Goal: Obtain resource: Download file/media

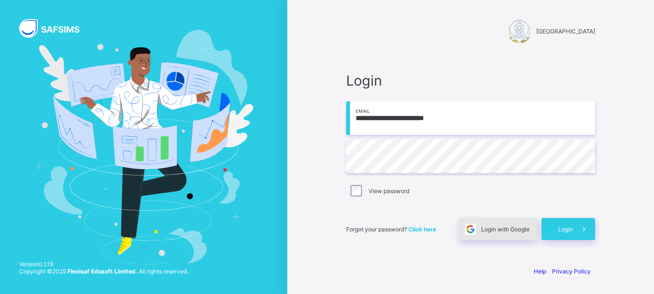
type input "**********"
click at [520, 226] on span "Login with Google" at bounding box center [505, 229] width 48 height 7
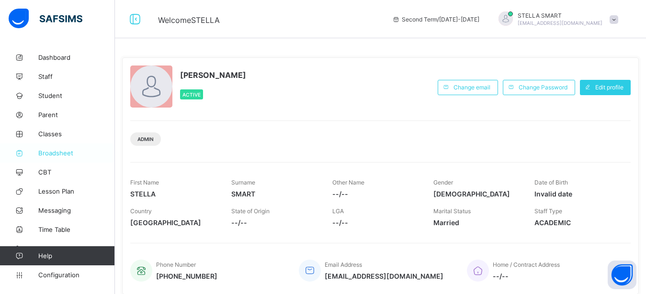
click at [56, 151] on span "Broadsheet" at bounding box center [76, 153] width 77 height 8
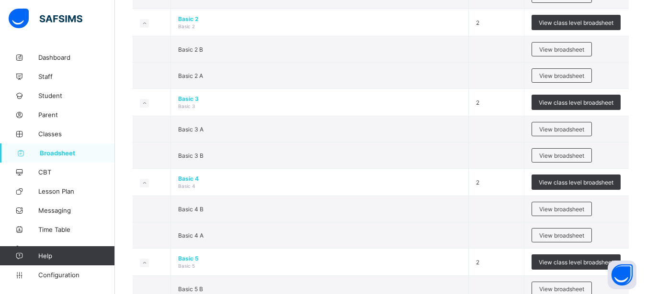
scroll to position [391, 0]
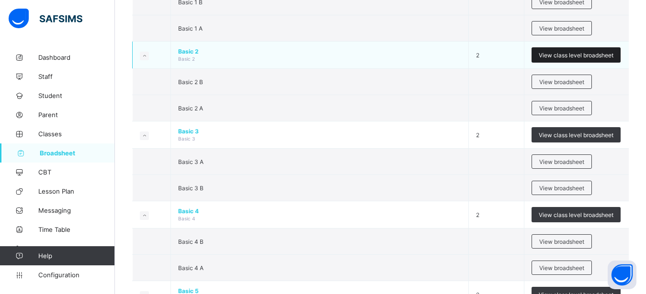
click at [602, 54] on span "View class level broadsheet" at bounding box center [575, 55] width 75 height 7
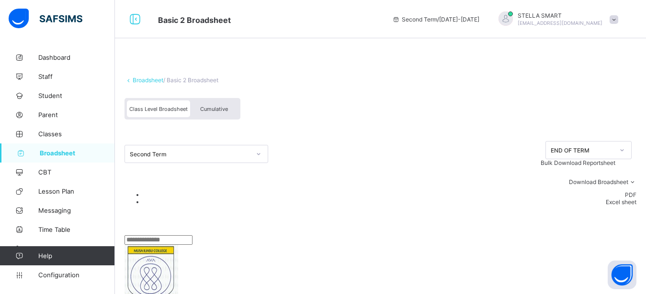
click at [218, 109] on span "Cumulative" at bounding box center [214, 109] width 28 height 7
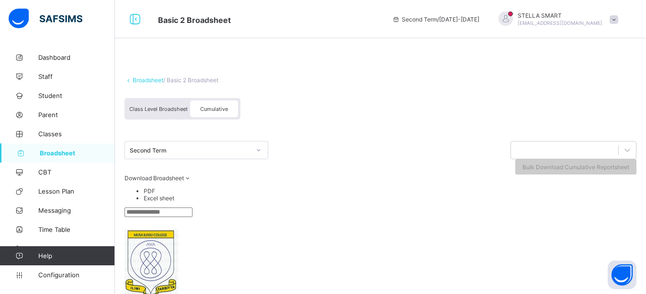
click at [386, 106] on div "Class Level Broadsheet Cumulative" at bounding box center [380, 111] width 512 height 36
click at [443, 120] on div "Class Level Broadsheet Cumulative" at bounding box center [380, 111] width 512 height 36
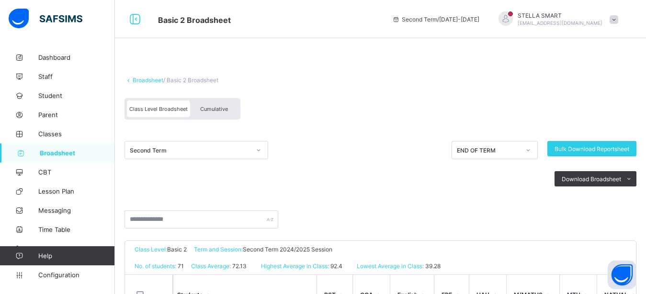
click at [215, 109] on span "Cumulative" at bounding box center [214, 109] width 28 height 7
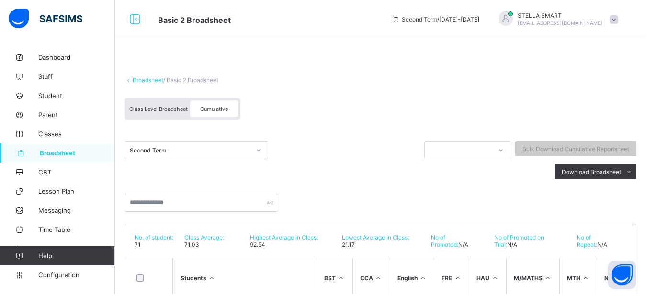
click at [388, 104] on div "Class Level Broadsheet Cumulative" at bounding box center [380, 111] width 512 height 36
click at [388, 98] on div "Class Level Broadsheet Cumulative" at bounding box center [380, 111] width 512 height 36
click at [389, 82] on div "Broadsheet / Basic 2 Broadsheet" at bounding box center [380, 80] width 512 height 7
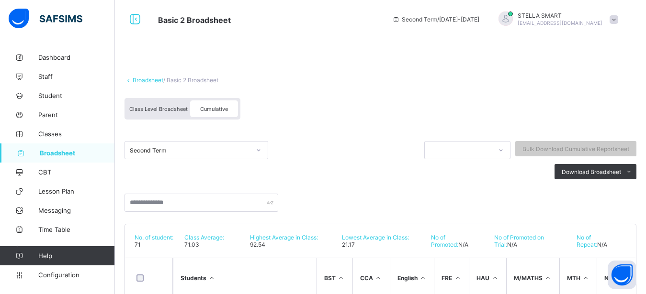
click at [400, 188] on div at bounding box center [380, 198] width 512 height 28
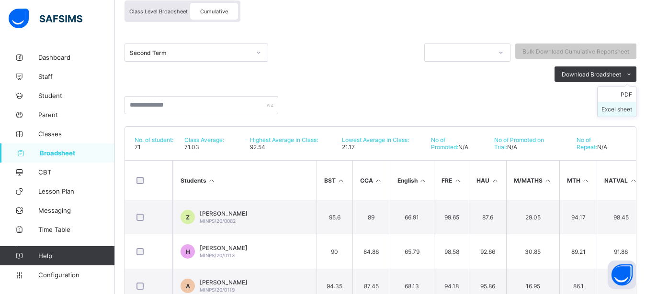
click at [617, 112] on li "Excel sheet" at bounding box center [616, 109] width 38 height 15
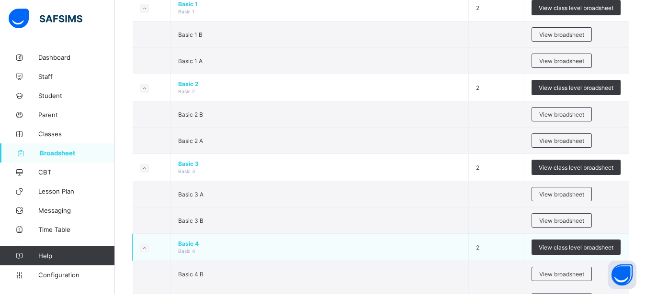
scroll to position [391, 0]
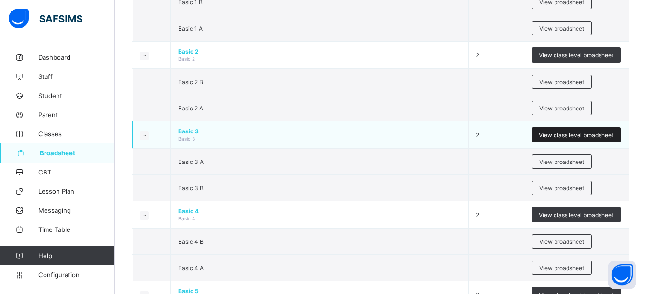
click at [549, 135] on span "View class level broadsheet" at bounding box center [575, 135] width 75 height 7
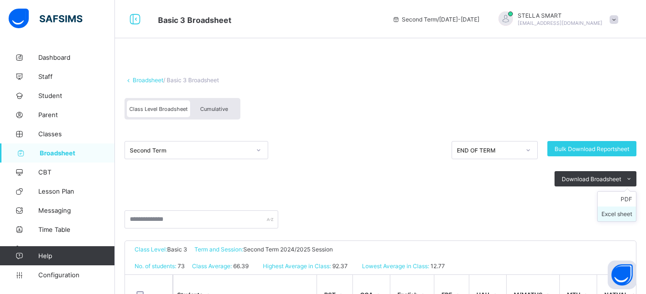
click at [619, 214] on li "Excel sheet" at bounding box center [616, 214] width 38 height 15
click at [230, 35] on div "Basic 3 Broadsheet Second Term / 2024-2025 STELLA SMART steco4christ12@gmail.com" at bounding box center [323, 19] width 646 height 38
click at [222, 107] on span "Cumulative" at bounding box center [214, 109] width 28 height 7
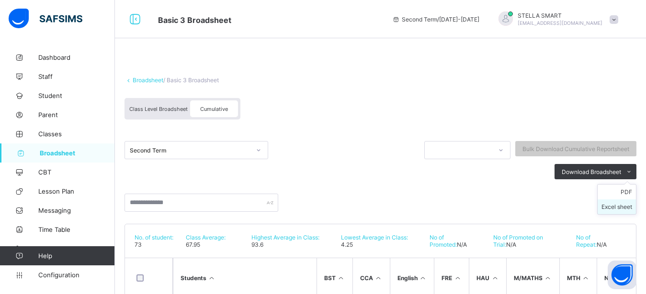
click at [627, 209] on li "Excel sheet" at bounding box center [616, 207] width 38 height 15
click at [257, 58] on div "Broadsheet / Basic 3 Broadsheet Class Level Broadsheet Cumulative Second Term B…" at bounding box center [380, 282] width 531 height 469
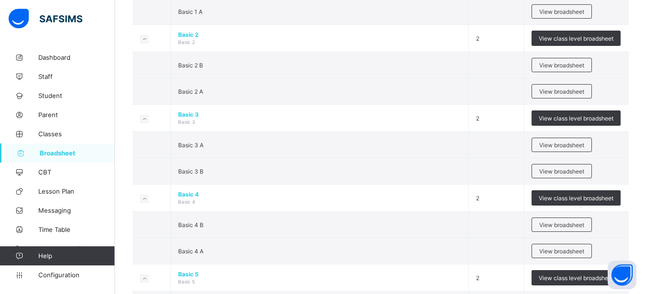
scroll to position [423, 0]
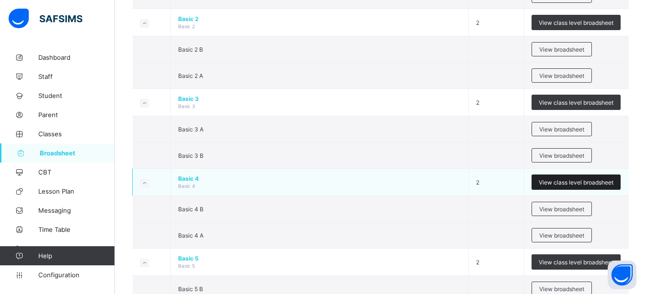
click at [569, 181] on span "View class level broadsheet" at bounding box center [575, 182] width 75 height 7
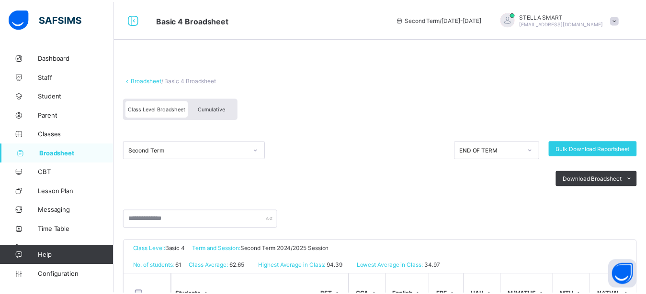
scroll to position [33, 0]
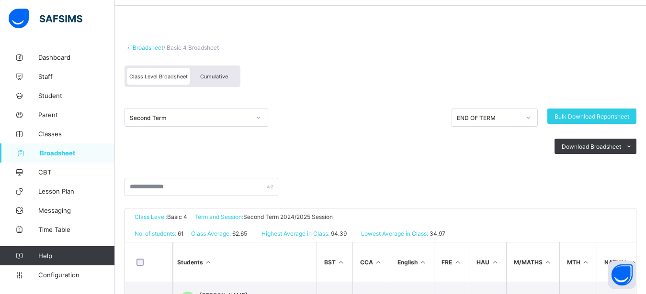
click at [218, 74] on span "Cumulative" at bounding box center [214, 76] width 28 height 7
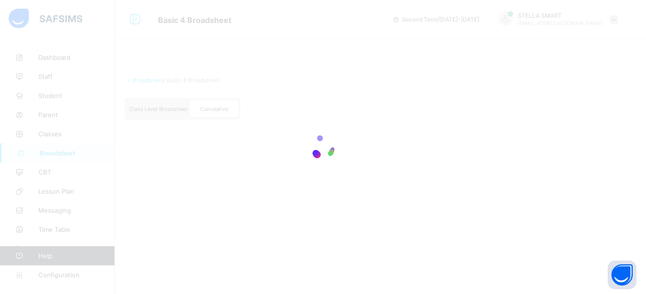
scroll to position [0, 0]
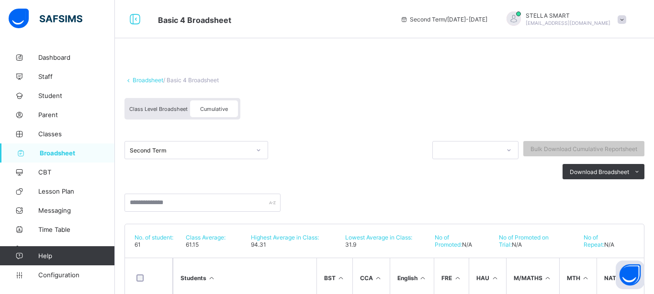
click at [332, 105] on div "Class Level Broadsheet Cumulative" at bounding box center [384, 111] width 520 height 36
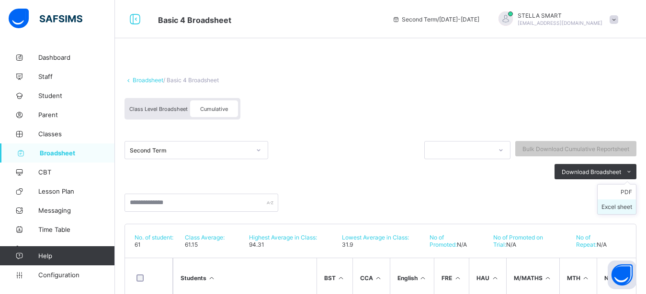
click at [623, 209] on li "Excel sheet" at bounding box center [616, 207] width 38 height 15
click at [272, 58] on div "Broadsheet / Basic 4 Broadsheet Class Level Broadsheet Cumulative Second Term B…" at bounding box center [380, 282] width 531 height 469
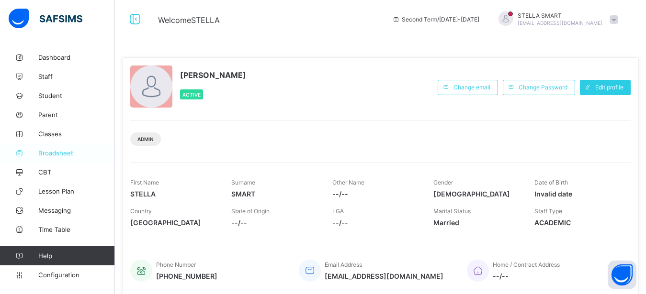
click at [67, 149] on span "Broadsheet" at bounding box center [76, 153] width 77 height 8
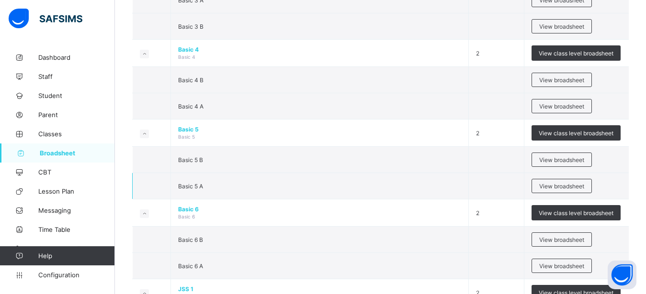
scroll to position [553, 0]
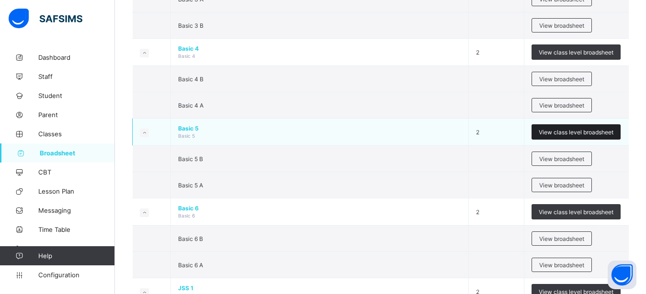
click at [558, 129] on span "View class level broadsheet" at bounding box center [575, 132] width 75 height 7
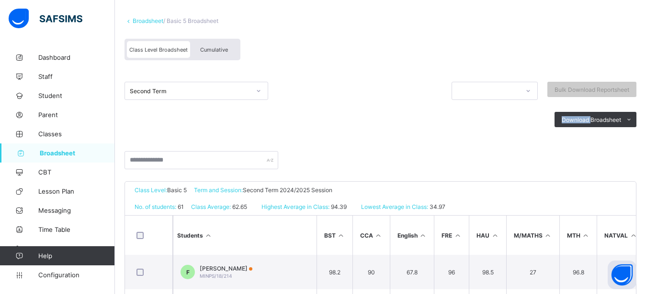
click at [494, 136] on div "Download Broadsheet PDF Excel sheet" at bounding box center [380, 119] width 512 height 39
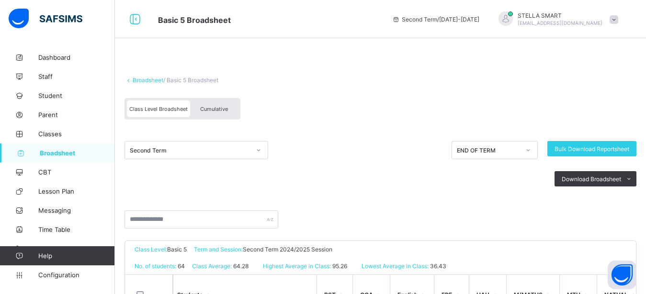
click at [214, 103] on div "Cumulative" at bounding box center [214, 109] width 48 height 17
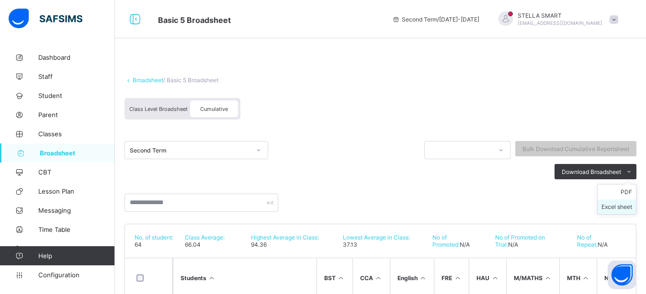
click at [632, 206] on li "Excel sheet" at bounding box center [616, 207] width 38 height 15
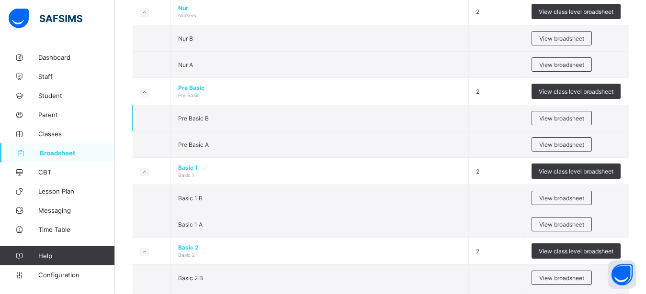
scroll to position [195, 0]
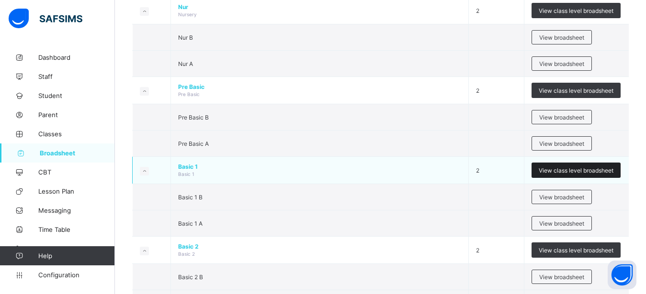
click at [558, 171] on span "View class level broadsheet" at bounding box center [575, 170] width 75 height 7
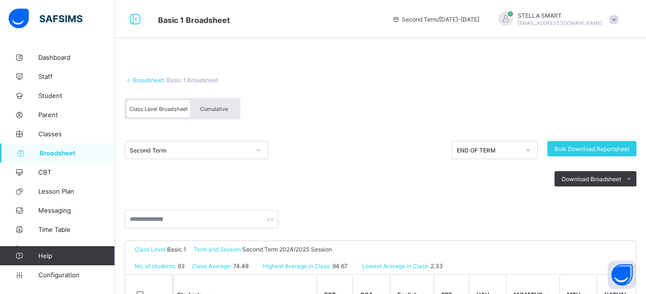
click at [219, 108] on span "Cumulative" at bounding box center [214, 109] width 28 height 7
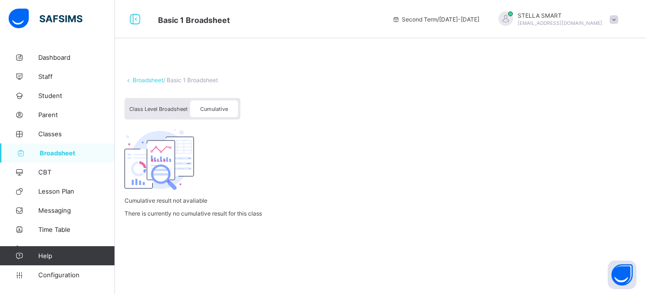
click at [376, 157] on div "Broadsheet / Basic 1 Broadsheet Class Level Broadsheet Cumulative Cumulative re…" at bounding box center [380, 145] width 531 height 194
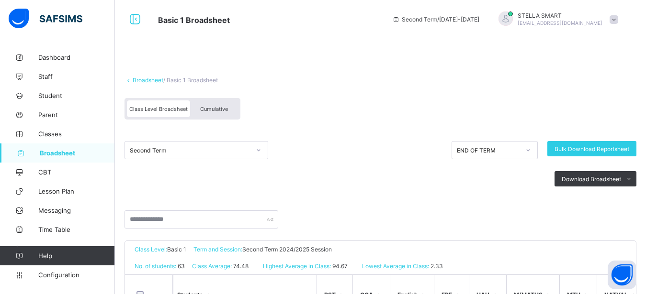
click at [214, 107] on span "Cumulative" at bounding box center [214, 109] width 28 height 7
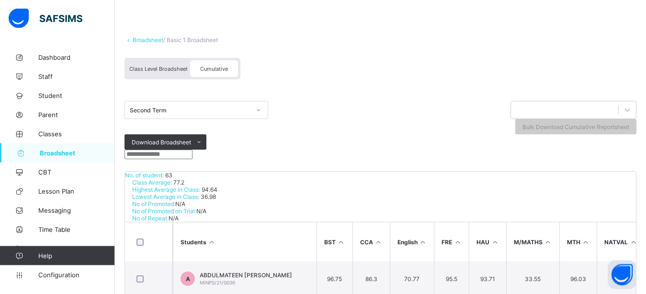
scroll to position [49, 0]
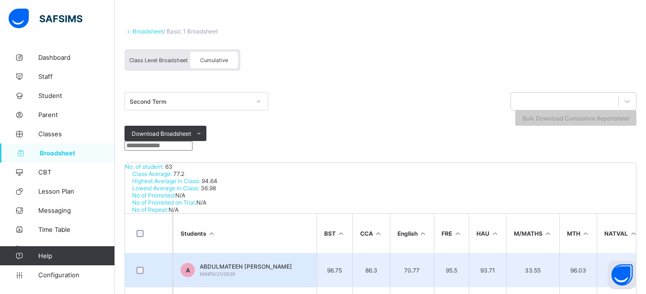
click at [343, 253] on td "96.75" at bounding box center [334, 270] width 36 height 34
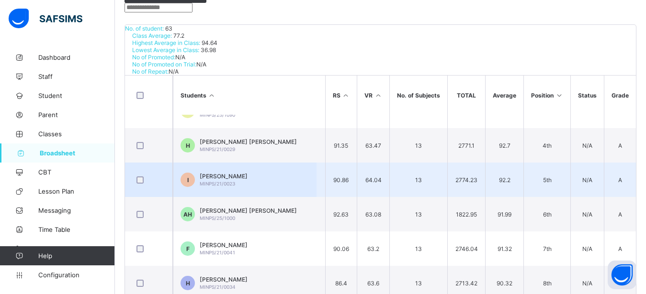
scroll to position [0, 453]
